Goal: Obtain resource: Obtain resource

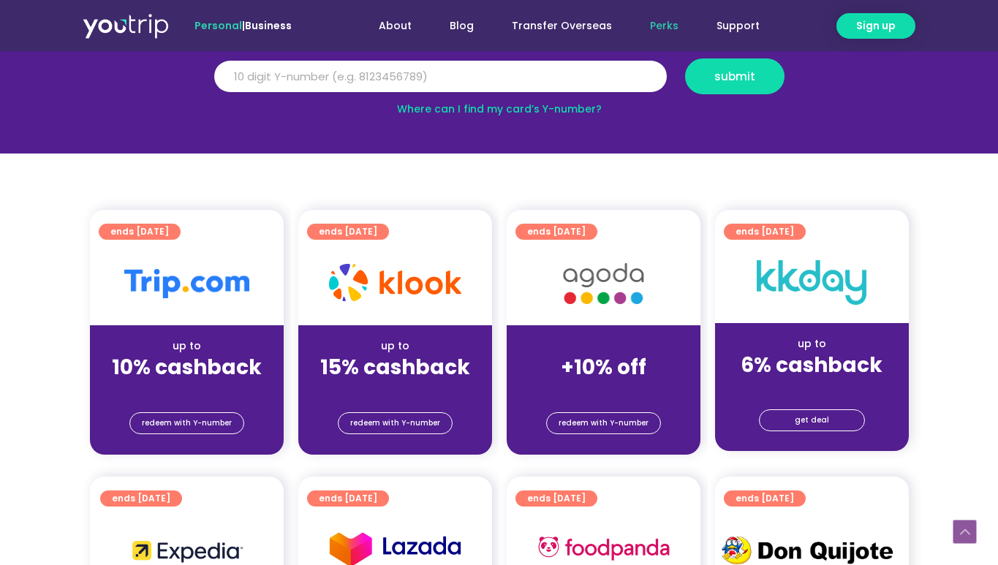
scroll to position [290, 0]
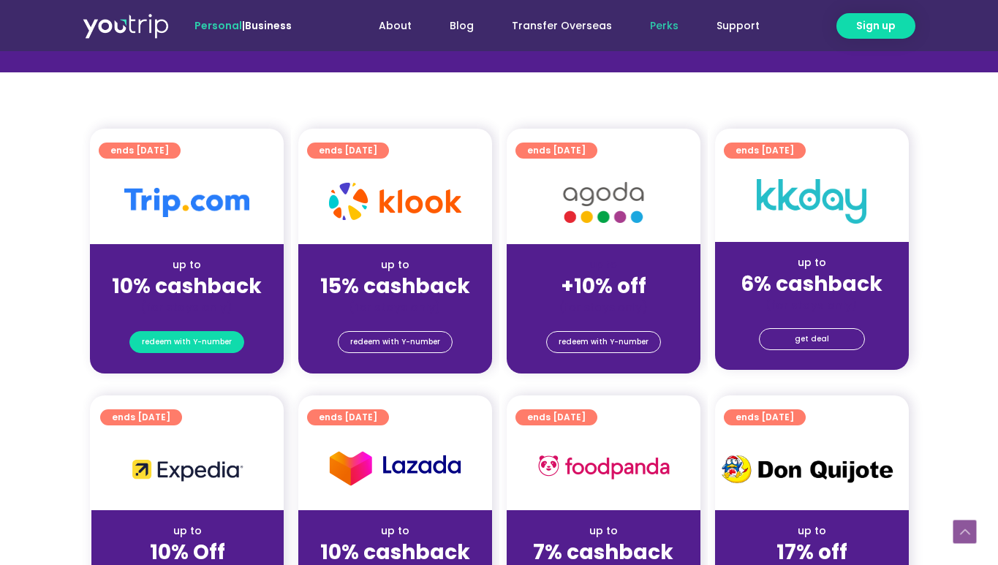
click at [195, 345] on span "redeem with Y-number" at bounding box center [187, 342] width 90 height 20
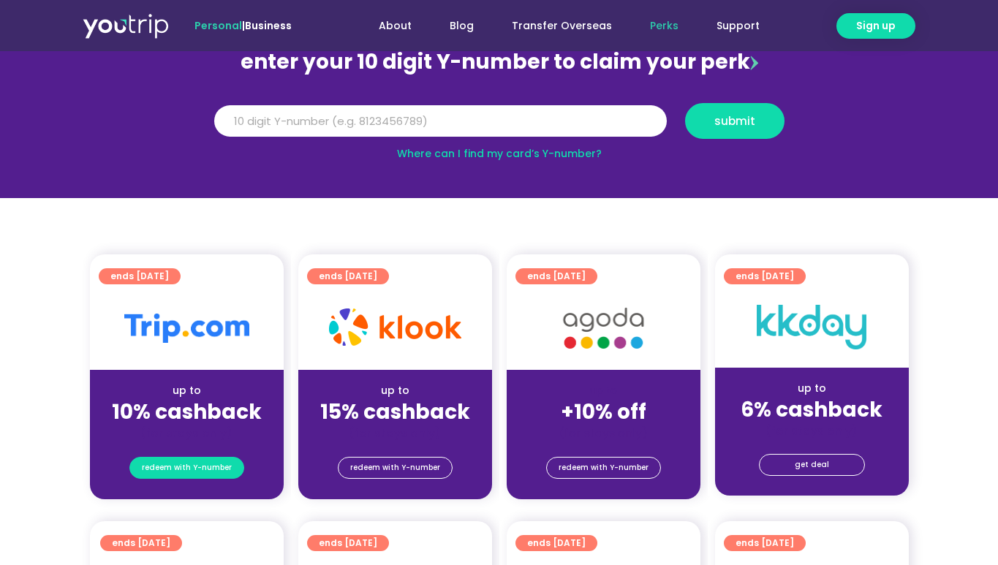
scroll to position [161, 0]
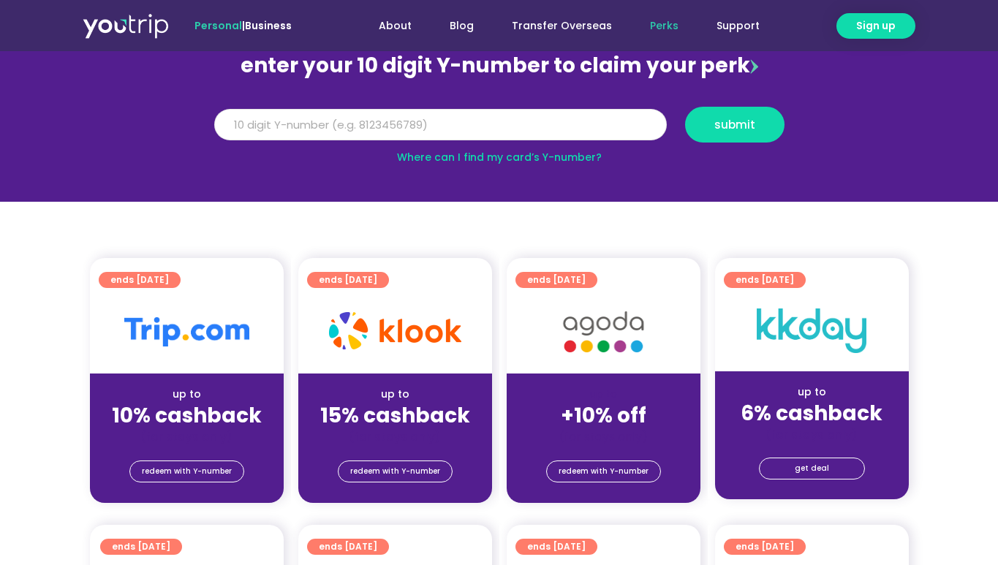
click at [415, 126] on input "Y Number" at bounding box center [440, 125] width 453 height 32
click at [707, 136] on button "submit" at bounding box center [734, 125] width 99 height 36
drag, startPoint x: 334, startPoint y: 125, endPoint x: 178, endPoint y: 119, distance: 156.6
click at [178, 119] on section "enter your 10 digit Y-number to claim your perk Y Number 5162400013190447 submi…" at bounding box center [499, 101] width 998 height 202
click at [567, 181] on section "enter your 10 digit Y-number to claim your perk Y Number 5162400013190447 submi…" at bounding box center [499, 101] width 998 height 202
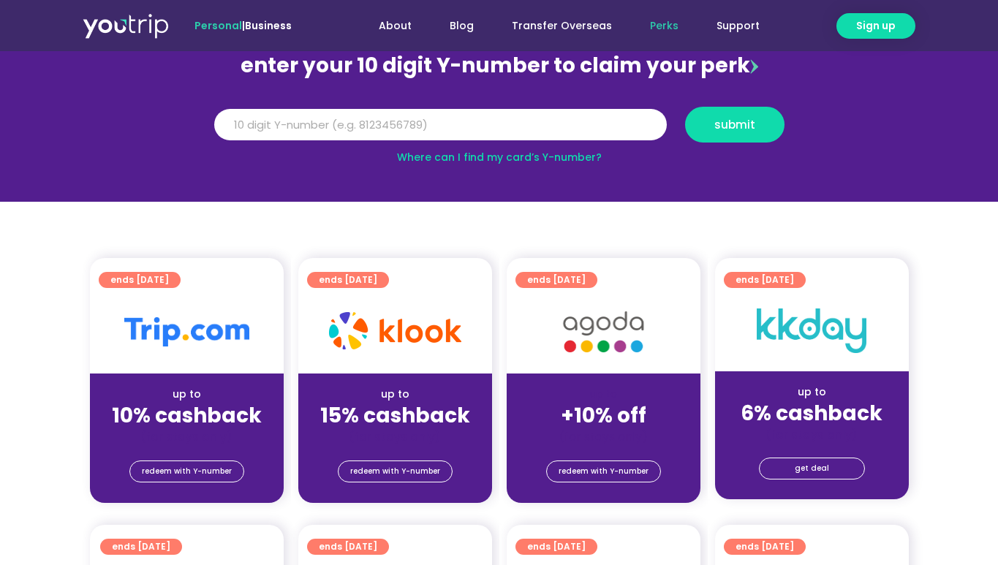
click at [557, 161] on link "Where can I find my card’s Y-number?" at bounding box center [499, 157] width 205 height 15
click at [350, 113] on input "5162400013190447" at bounding box center [440, 125] width 453 height 32
click at [786, 121] on div "submit" at bounding box center [735, 125] width 118 height 36
click at [768, 121] on span "submit" at bounding box center [735, 124] width 75 height 11
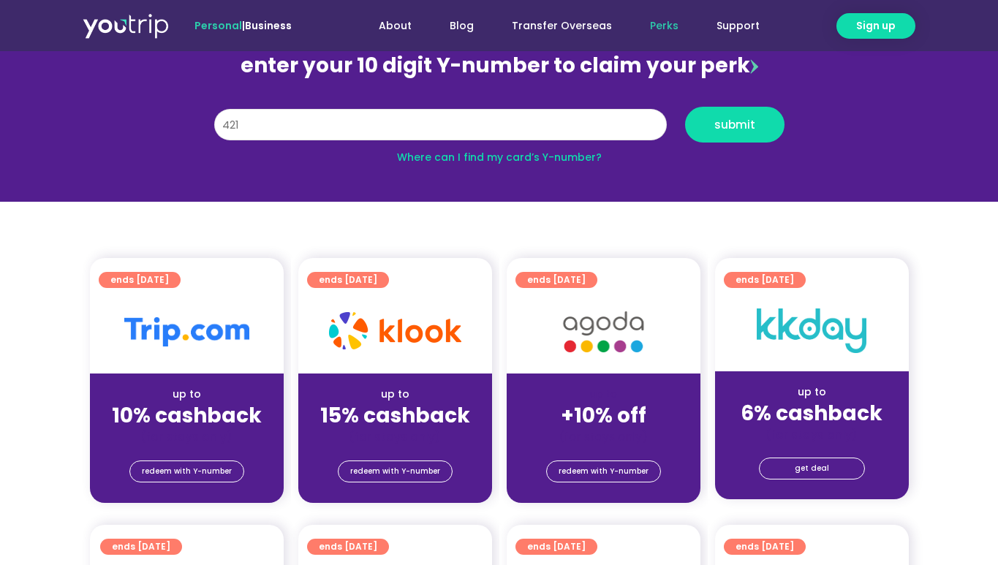
click at [305, 127] on input "421" at bounding box center [440, 125] width 453 height 32
type input "4"
type input "8108770426"
click at [728, 125] on span "submit" at bounding box center [735, 124] width 41 height 11
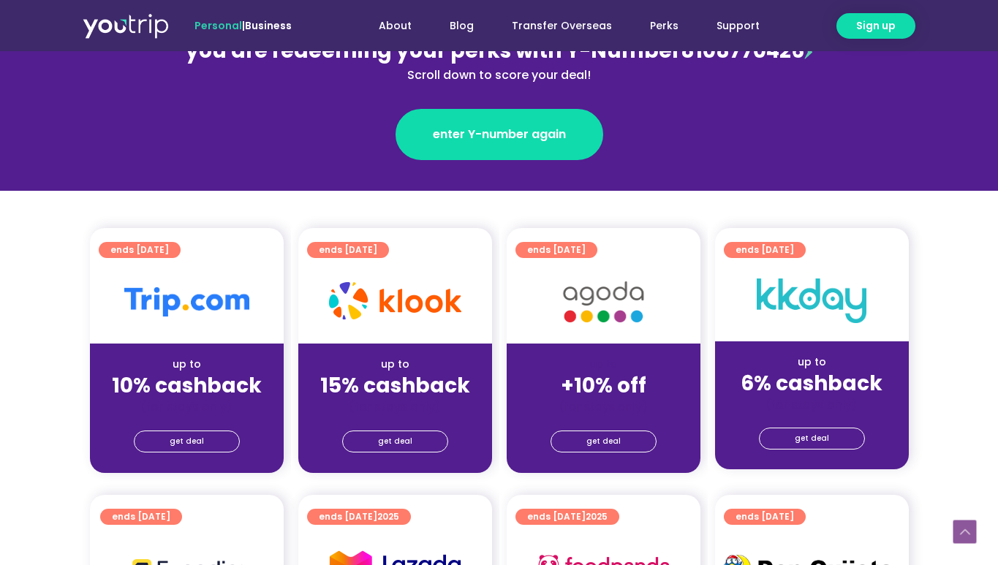
scroll to position [225, 0]
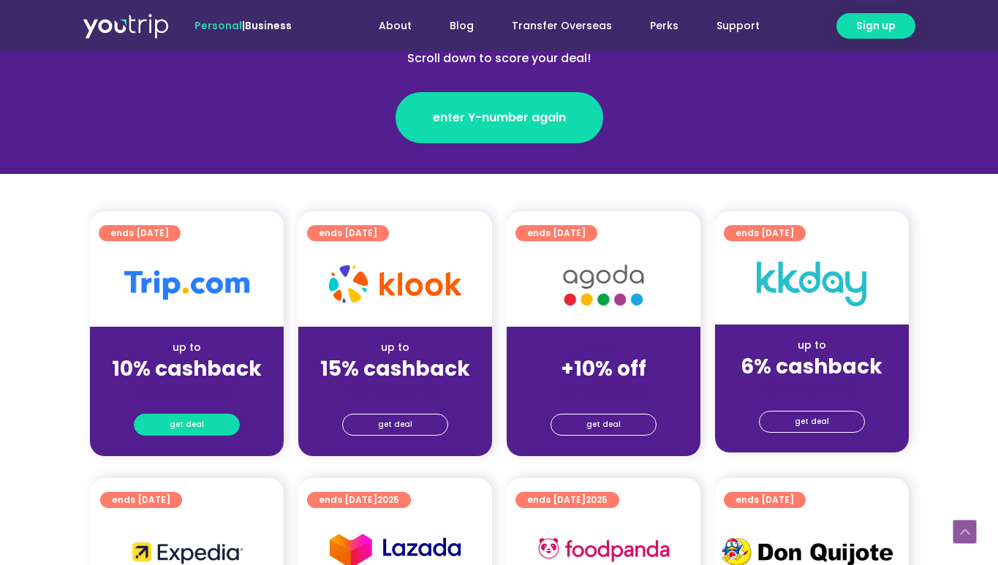
click at [196, 420] on span "get deal" at bounding box center [187, 425] width 34 height 20
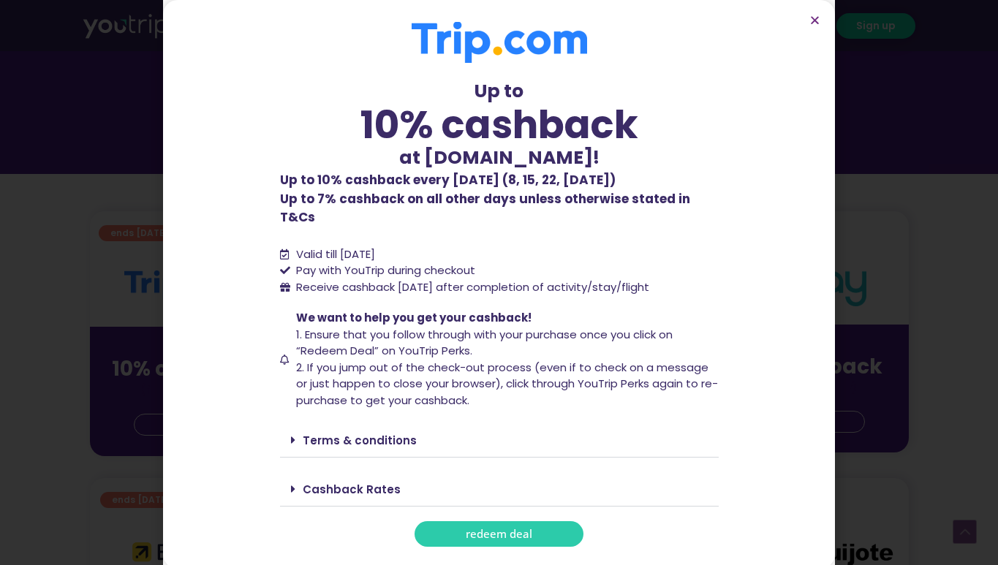
click at [511, 529] on span "redeem deal" at bounding box center [499, 534] width 67 height 11
click at [813, 25] on icon "Close" at bounding box center [815, 20] width 11 height 11
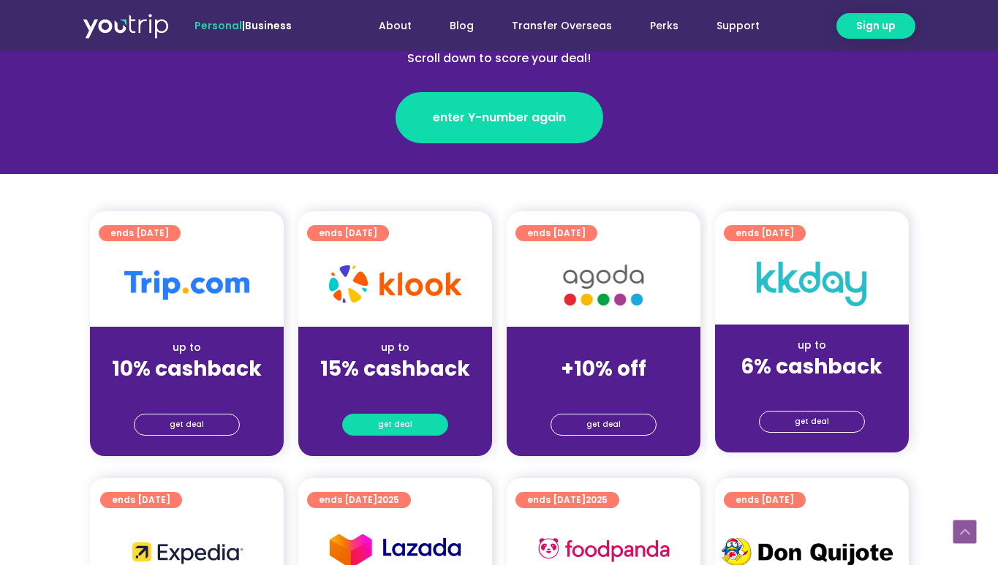
click at [413, 424] on link "get deal" at bounding box center [395, 425] width 106 height 22
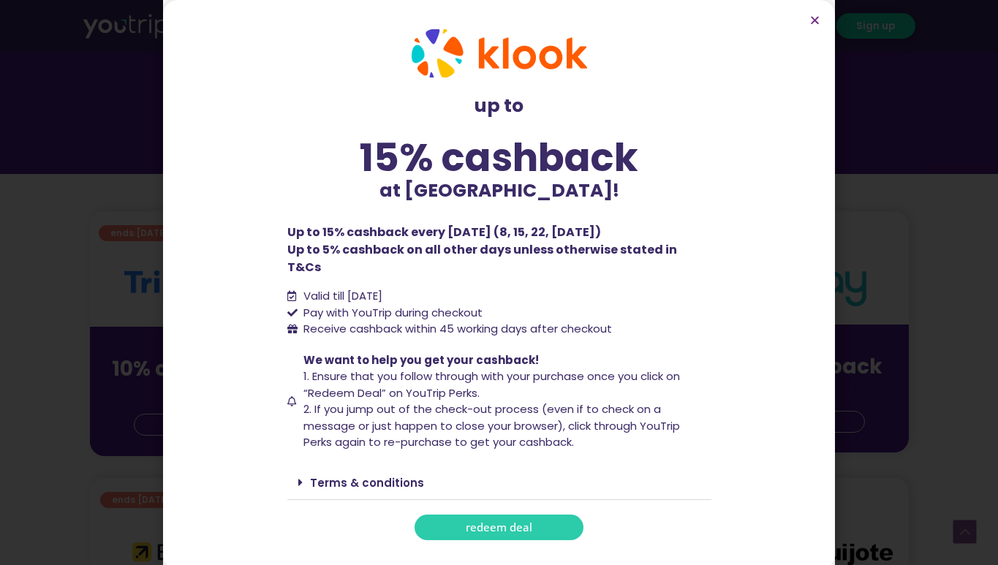
click at [492, 523] on span "redeem deal" at bounding box center [499, 527] width 67 height 11
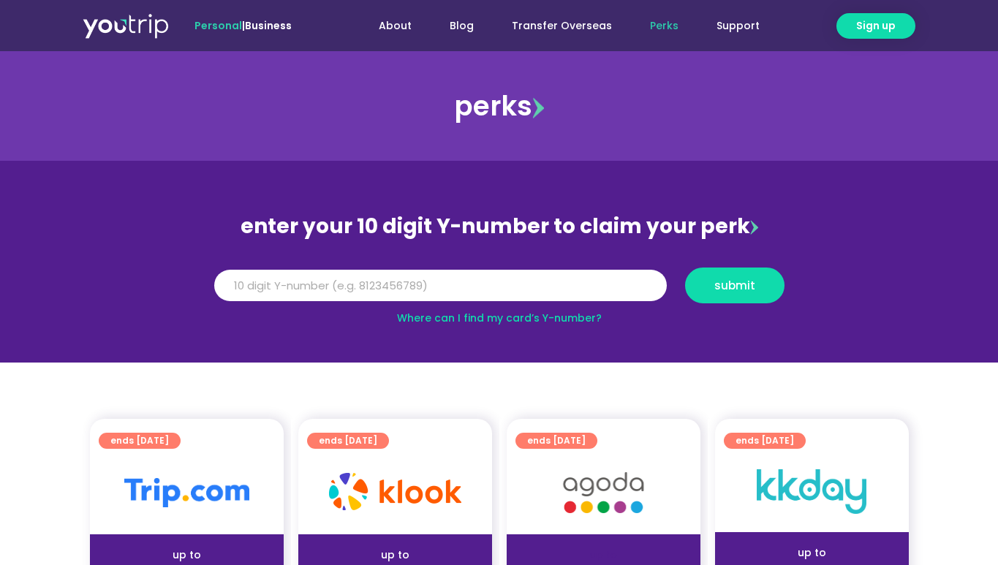
scroll to position [342, 0]
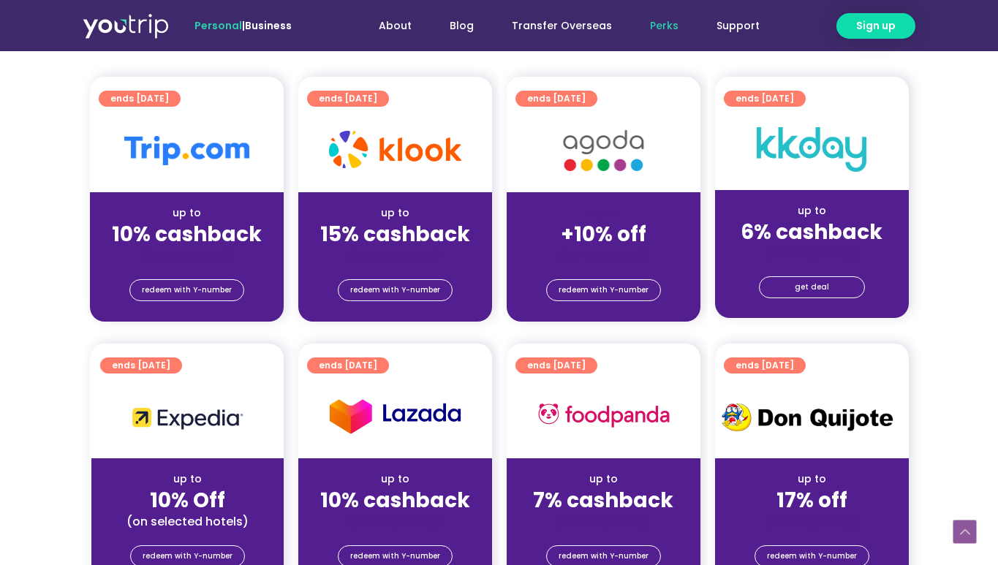
click at [382, 241] on strong "15% cashback" at bounding box center [395, 234] width 150 height 29
click at [394, 285] on span "redeem with Y-number" at bounding box center [395, 290] width 90 height 20
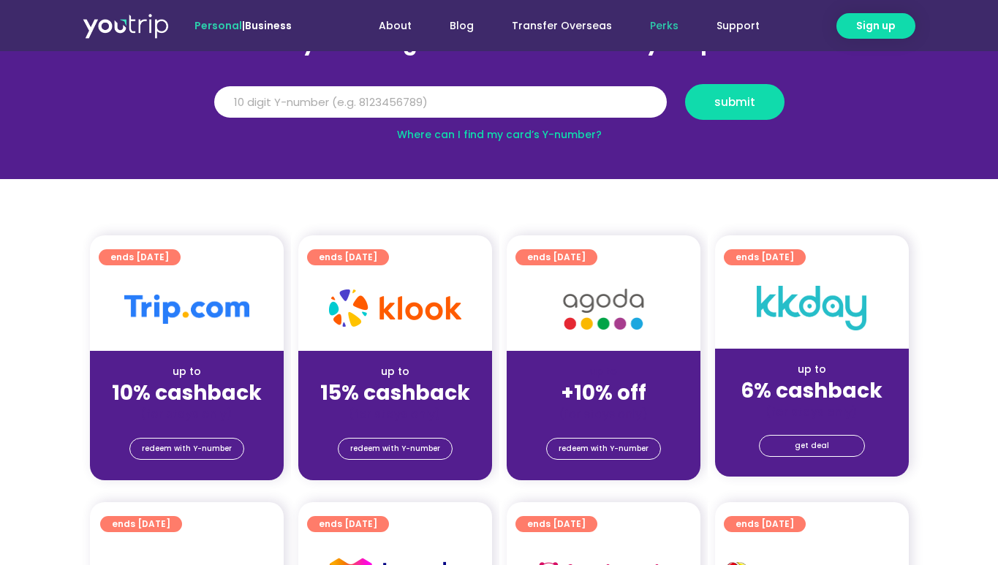
scroll to position [142, 0]
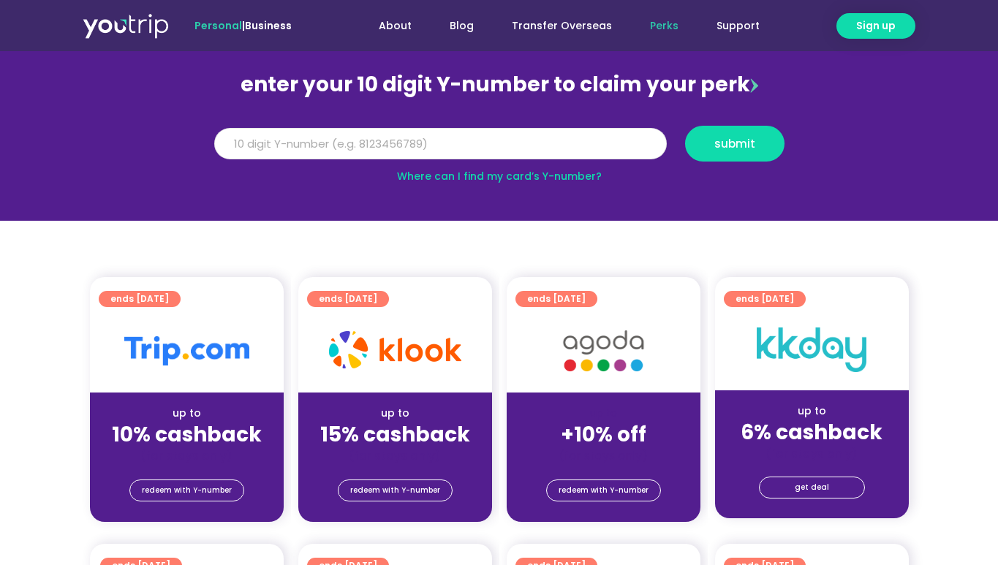
click at [430, 139] on input "Y Number" at bounding box center [440, 144] width 453 height 32
type input "8108770426"
click at [729, 157] on button "submit" at bounding box center [734, 144] width 99 height 36
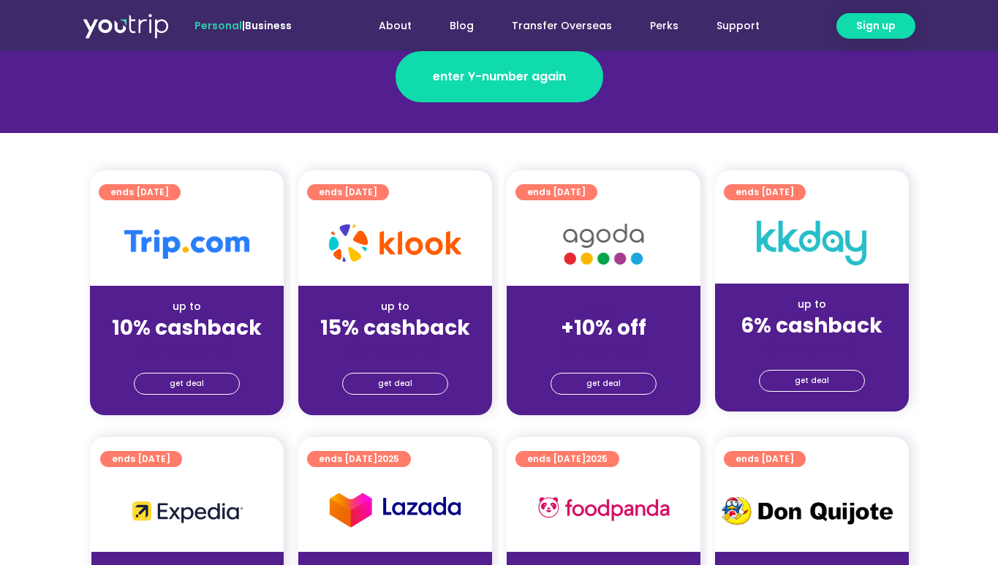
scroll to position [325, 0]
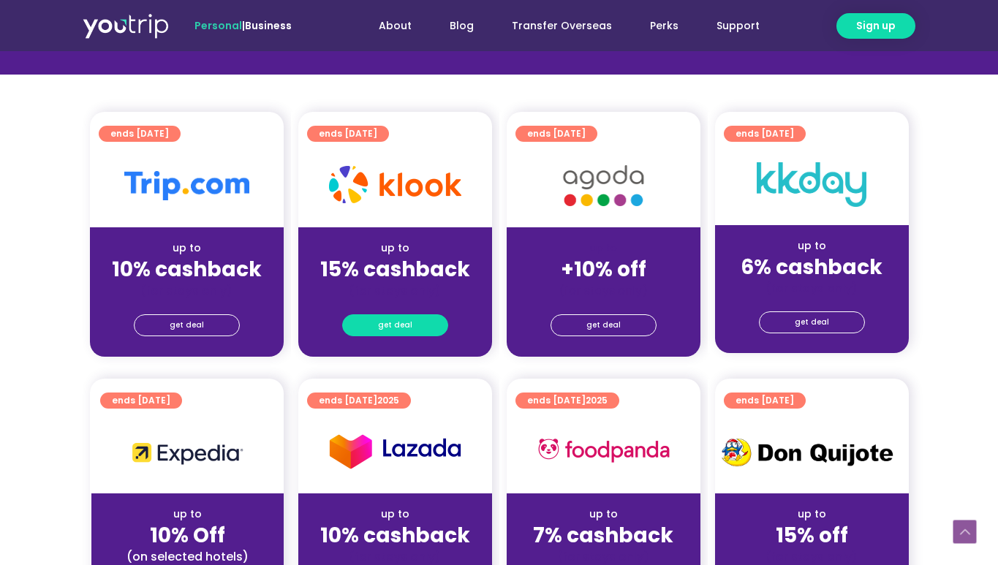
click at [405, 324] on span "get deal" at bounding box center [395, 325] width 34 height 20
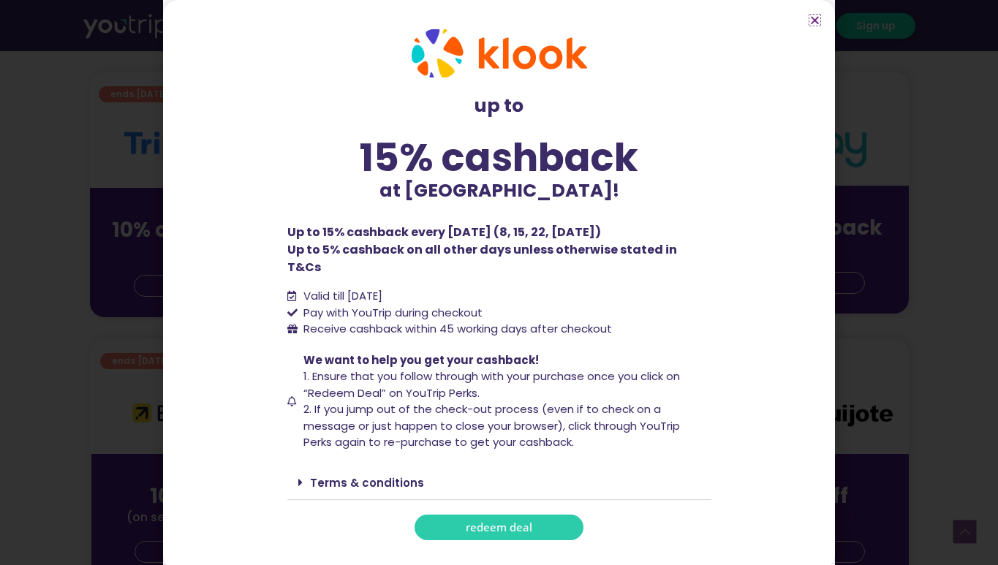
scroll to position [365, 0]
click at [382, 475] on link "Terms & conditions" at bounding box center [367, 482] width 114 height 15
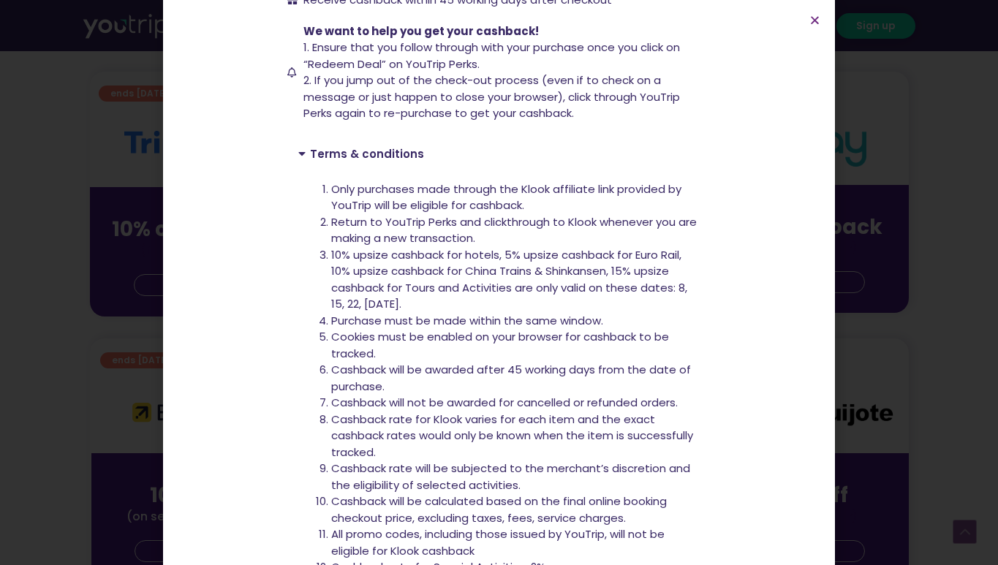
scroll to position [437, 0]
